Goal: Navigation & Orientation: Find specific page/section

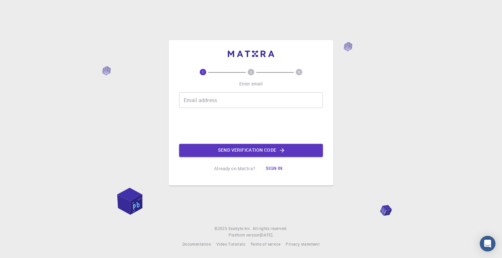
click at [205, 106] on input "Email address" at bounding box center [251, 100] width 144 height 16
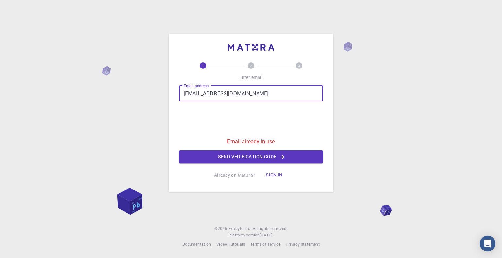
type input "[EMAIL_ADDRESS][DOMAIN_NAME]"
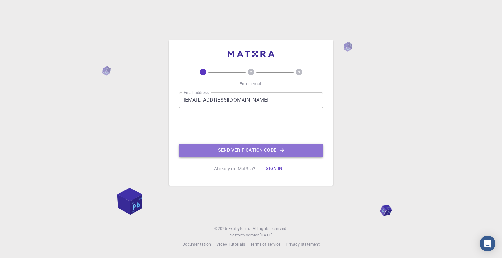
click at [234, 150] on button "Send verification code" at bounding box center [251, 150] width 144 height 13
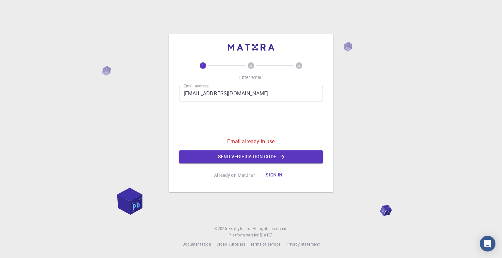
click at [274, 176] on button "Sign in" at bounding box center [273, 175] width 27 height 13
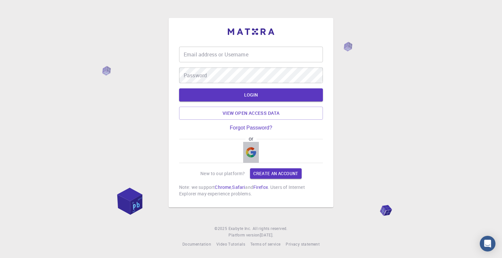
click at [249, 149] on img "button" at bounding box center [251, 152] width 10 height 10
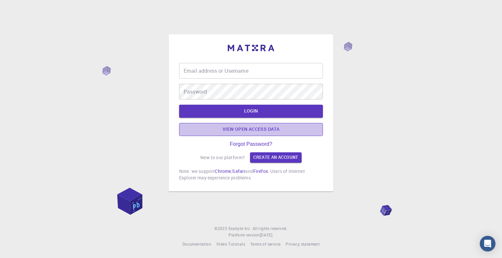
click at [257, 131] on link "View open access data" at bounding box center [251, 129] width 144 height 13
